Goal: Communication & Community: Answer question/provide support

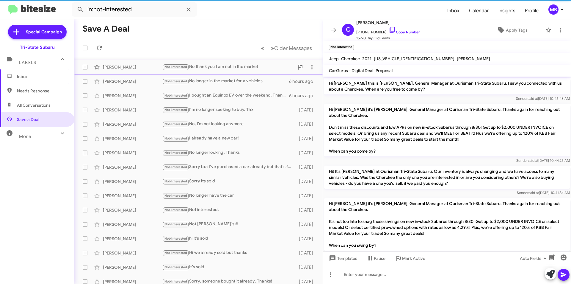
scroll to position [81, 0]
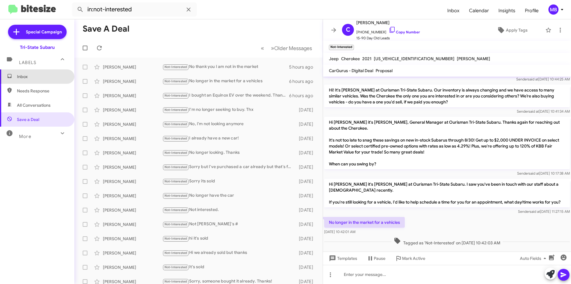
click at [45, 72] on span "Inbox" at bounding box center [37, 76] width 74 height 14
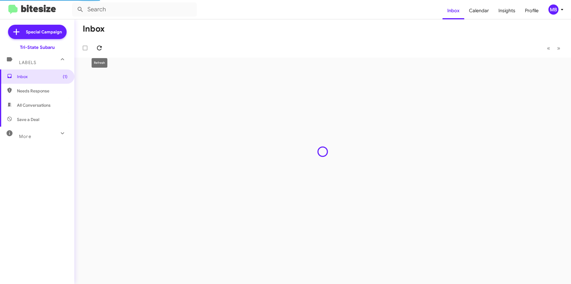
click at [102, 48] on icon at bounding box center [99, 47] width 7 height 7
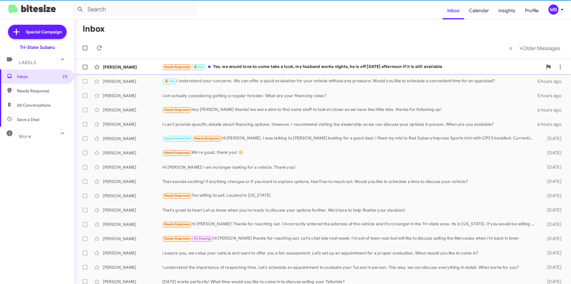
click at [242, 68] on div "Needs Response 🔥 Hot Yes, we would love to come take a look, my husband works n…" at bounding box center [352, 66] width 380 height 7
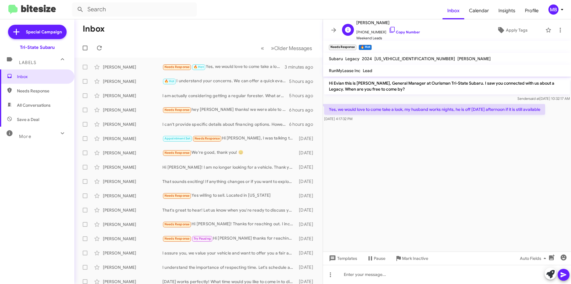
drag, startPoint x: 405, startPoint y: 32, endPoint x: 412, endPoint y: 22, distance: 11.5
click at [406, 32] on link "Copy Number" at bounding box center [404, 32] width 31 height 4
click at [464, 278] on div at bounding box center [447, 274] width 248 height 19
click at [551, 272] on icon at bounding box center [551, 274] width 8 height 8
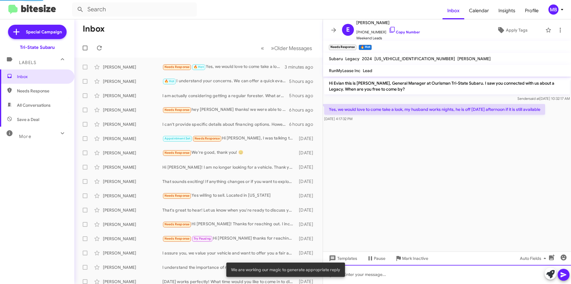
click at [529, 270] on div at bounding box center [447, 274] width 248 height 19
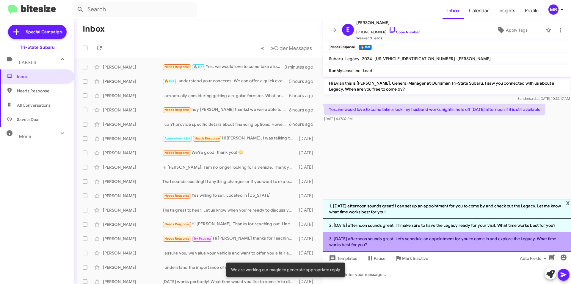
click at [452, 242] on li "3. [DATE] afternoon sounds great! Let’s schedule an appointment for you to come…" at bounding box center [447, 241] width 248 height 19
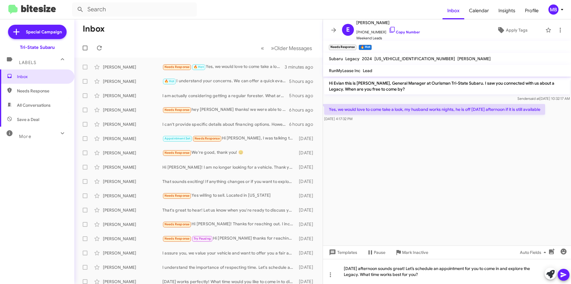
click at [568, 273] on button at bounding box center [564, 274] width 12 height 12
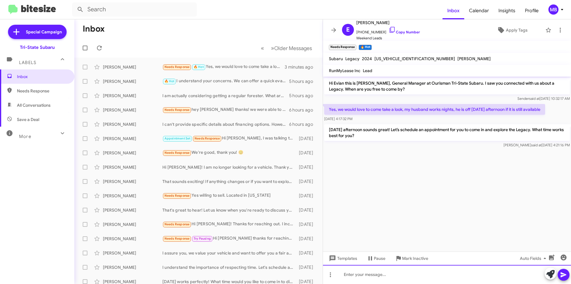
click at [402, 270] on div at bounding box center [447, 274] width 248 height 19
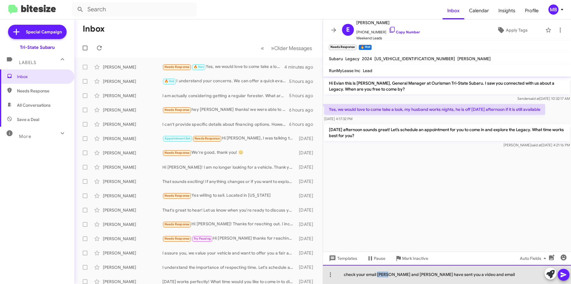
drag, startPoint x: 386, startPoint y: 275, endPoint x: 408, endPoint y: 281, distance: 23.3
click at [379, 275] on div "check your email [PERSON_NAME] and [PERSON_NAME] have sent you a video and email" at bounding box center [447, 274] width 248 height 19
drag, startPoint x: 381, startPoint y: 274, endPoint x: 406, endPoint y: 280, distance: 25.5
click at [380, 273] on div "check your email [PERSON_NAME] have sent you a video and email" at bounding box center [447, 274] width 248 height 19
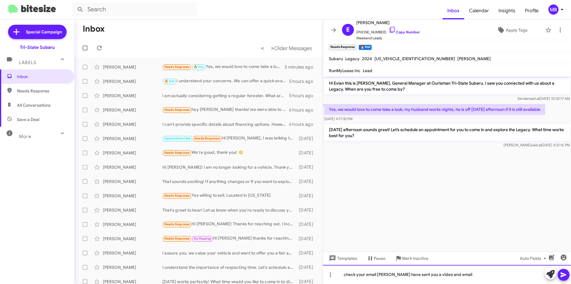
click at [385, 275] on div "check your email [PERSON_NAME] have sent you a video and email" at bounding box center [447, 274] width 248 height 19
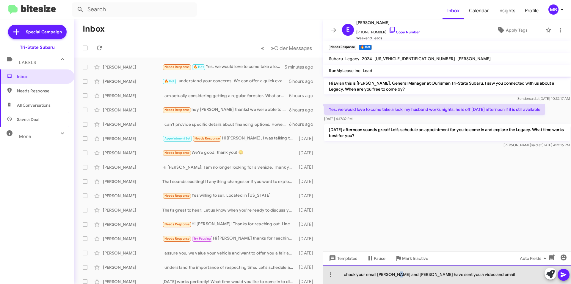
click at [394, 275] on div "check your email [PERSON_NAME] and [PERSON_NAME] have sent you a video and email" at bounding box center [447, 274] width 248 height 19
click at [486, 273] on div "check your email [PERSON_NAME] and [PERSON_NAME] have sent you a video and email" at bounding box center [447, 274] width 248 height 19
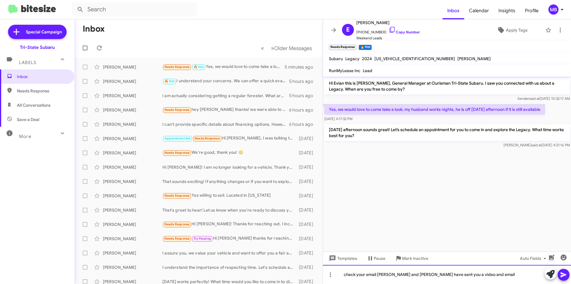
click at [342, 274] on div "check your email [PERSON_NAME] and [PERSON_NAME] have sent you a video and email" at bounding box center [447, 274] width 248 height 19
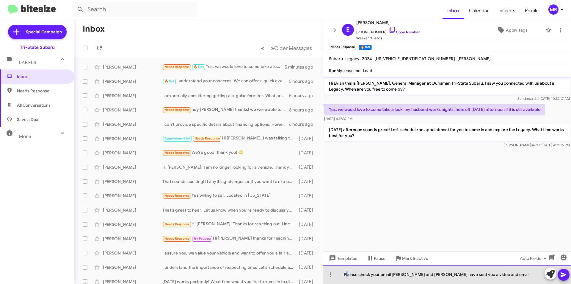
click at [347, 276] on div "PLease check your email [PERSON_NAME] and [PERSON_NAME] have sent you a video a…" at bounding box center [447, 274] width 248 height 19
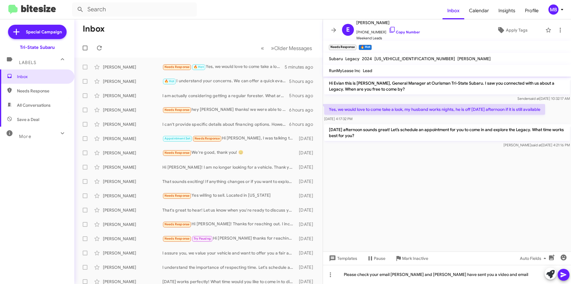
click at [561, 274] on icon at bounding box center [563, 274] width 7 height 7
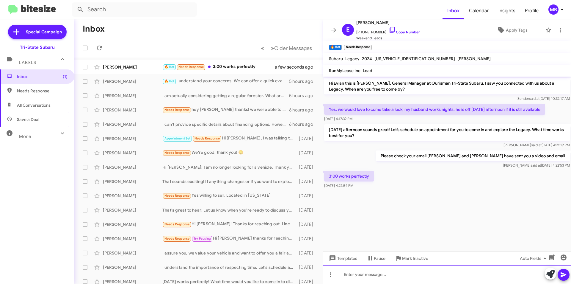
click at [365, 279] on div at bounding box center [447, 274] width 248 height 19
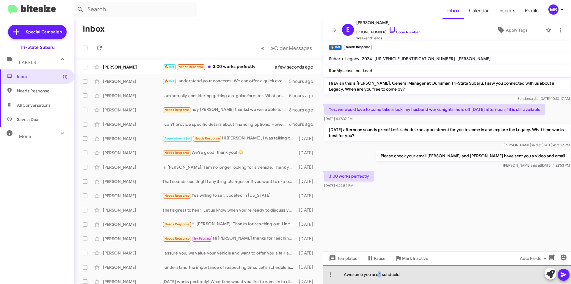
click at [379, 274] on div "Awesome you are4 schdueld" at bounding box center [447, 274] width 248 height 19
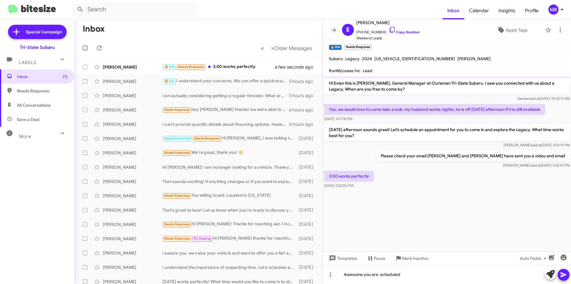
click at [562, 270] on span at bounding box center [563, 274] width 7 height 12
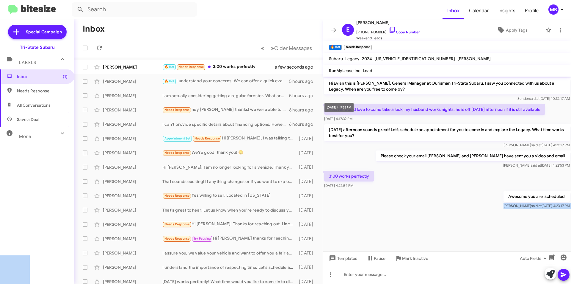
drag, startPoint x: 565, startPoint y: 196, endPoint x: 328, endPoint y: 106, distance: 253.9
click at [328, 106] on body "Inbox Calendar Insights Profile MB Special Campaign Tri-State Subaru Labels Inb…" at bounding box center [285, 142] width 571 height 284
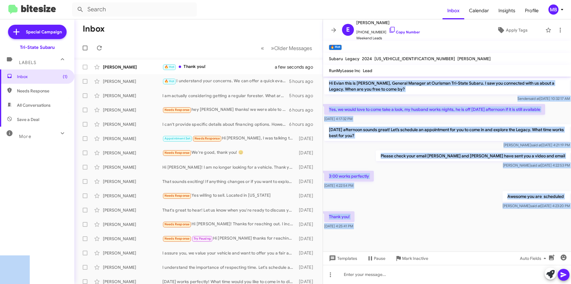
click at [480, 193] on div "Awesome you are scheduled [PERSON_NAME] said at [DATE] 4:23:20 PM" at bounding box center [447, 200] width 248 height 20
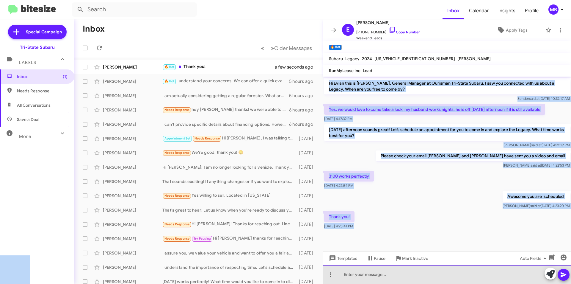
click at [410, 279] on div at bounding box center [447, 274] width 248 height 19
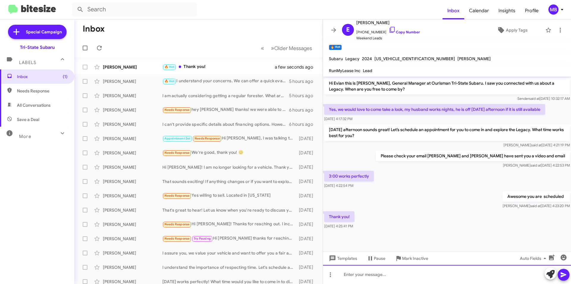
click at [416, 276] on div at bounding box center [447, 274] width 248 height 19
click at [562, 273] on icon at bounding box center [564, 274] width 6 height 5
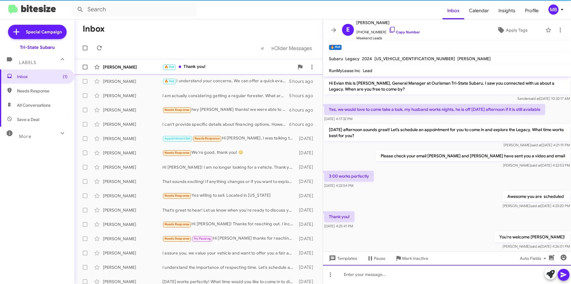
scroll to position [11, 0]
